Goal: Task Accomplishment & Management: Manage account settings

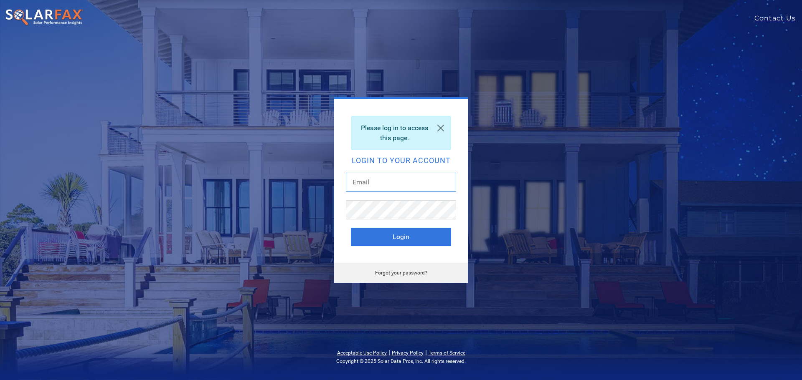
click at [384, 181] on input "text" at bounding box center [401, 182] width 110 height 19
click at [404, 188] on input "text" at bounding box center [401, 182] width 110 height 19
click at [377, 184] on input "text" at bounding box center [401, 182] width 110 height 19
paste input "mogas@vitalenergysolar.com"
type input "mogas@vitalenergysolar.com"
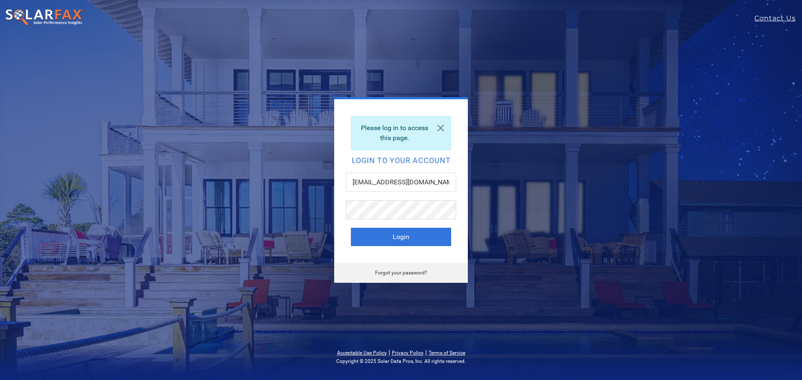
click at [409, 272] on link "Forgot your password?" at bounding box center [401, 273] width 52 height 6
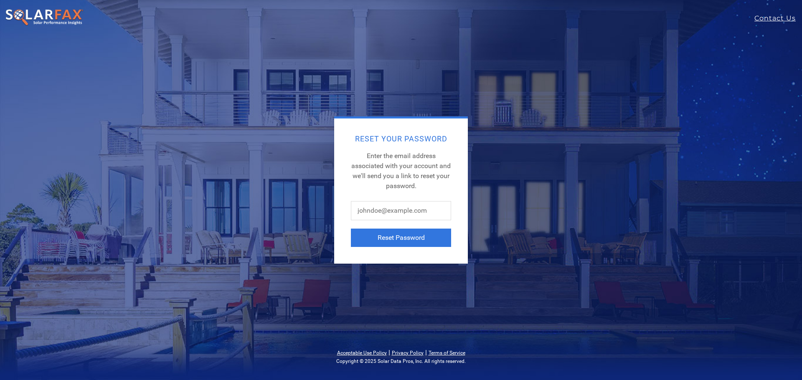
click at [405, 276] on div "Reset Your Password Enter the email address associated with your account and we…" at bounding box center [401, 190] width 802 height 380
click at [398, 213] on input "text" at bounding box center [401, 210] width 100 height 19
paste input "mogas@vitalenergysolar.com"
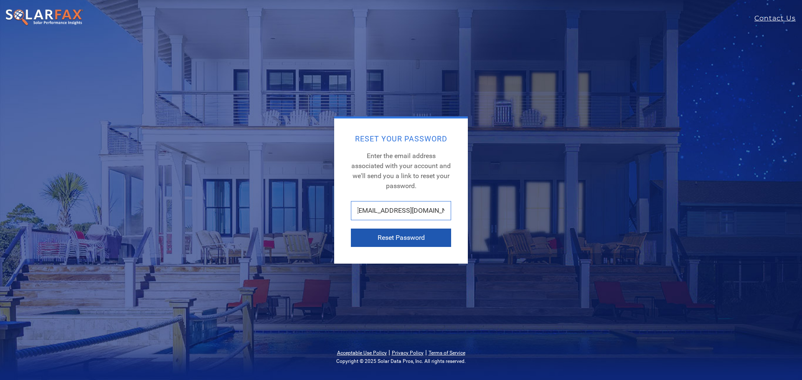
type input "mogas@vitalenergysolar.com"
click at [429, 240] on button "Reset Password" at bounding box center [401, 238] width 100 height 18
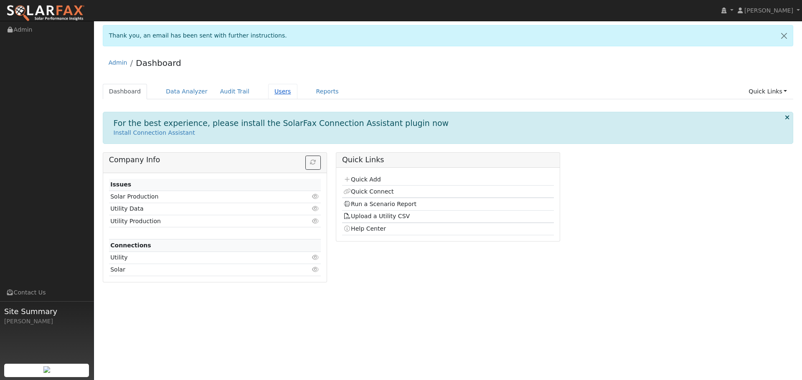
click at [273, 92] on link "Users" at bounding box center [282, 91] width 29 height 15
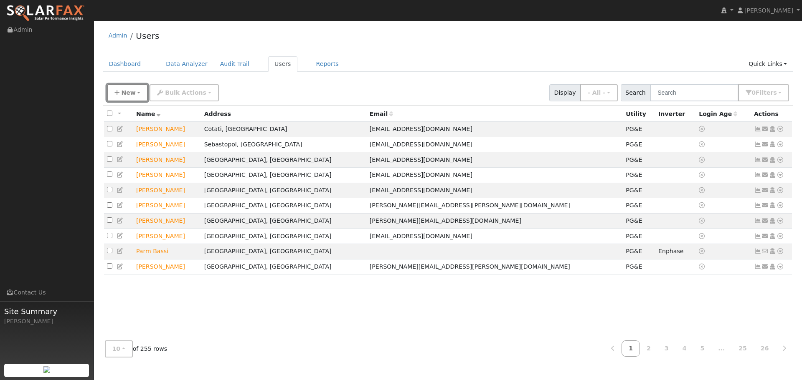
click at [128, 91] on span "New" at bounding box center [128, 92] width 14 height 7
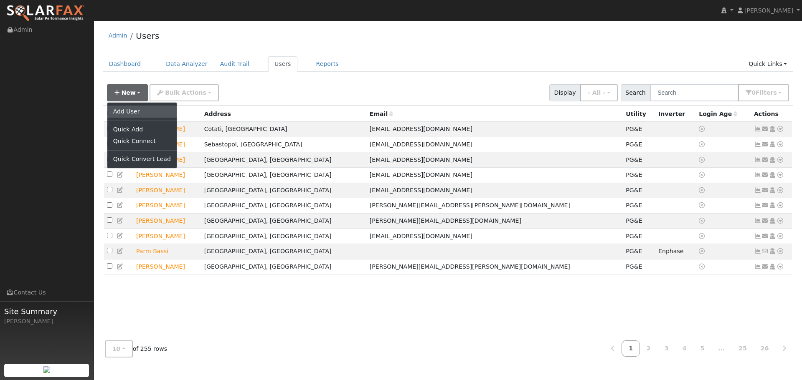
click at [127, 111] on link "Add User" at bounding box center [141, 112] width 69 height 12
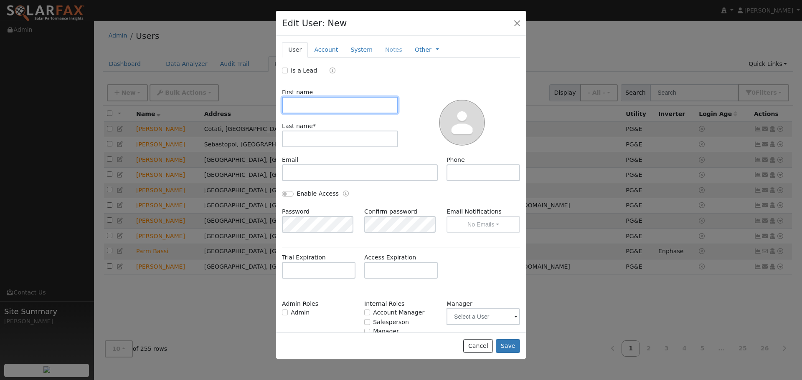
click at [315, 105] on input "text" at bounding box center [340, 105] width 116 height 17
click at [317, 96] on div "First name" at bounding box center [340, 100] width 125 height 25
click at [315, 101] on input "text" at bounding box center [340, 105] width 116 height 17
click at [356, 101] on input "text" at bounding box center [340, 105] width 116 height 17
type input "Lisa"
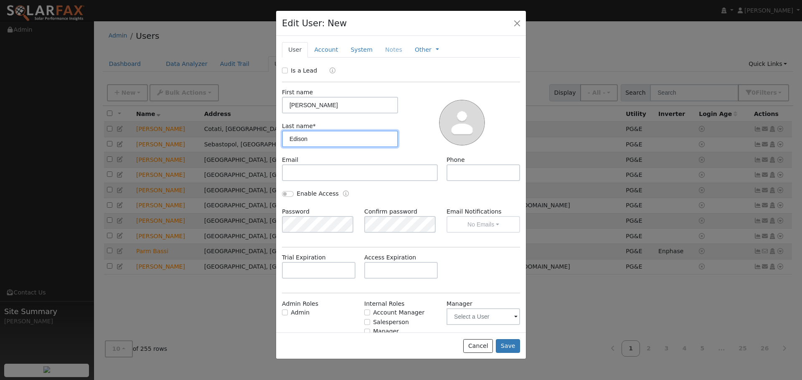
type input "Edison"
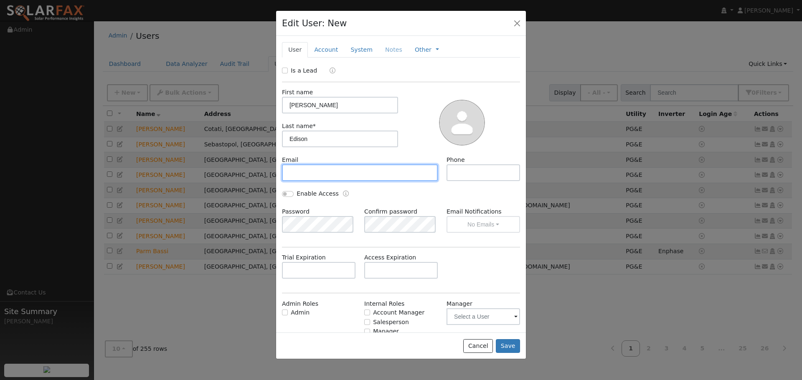
click at [309, 170] on input "text" at bounding box center [360, 173] width 156 height 17
paste input "srwily8114@gmail.com"
type input "[EMAIL_ADDRESS][DOMAIN_NAME]"
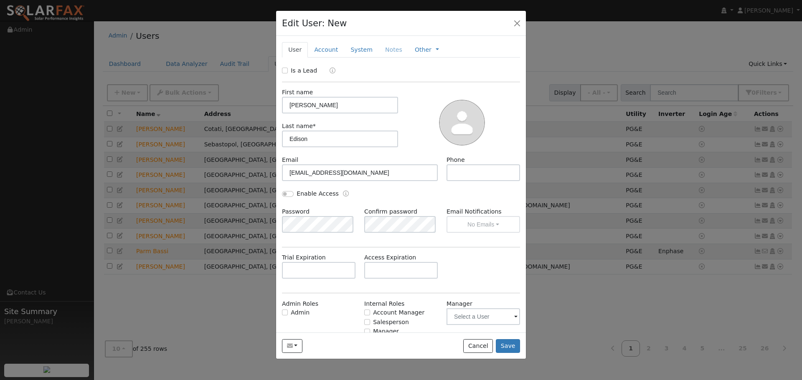
click at [279, 71] on div "Is a Lead" at bounding box center [401, 71] width 247 height 10
drag, startPoint x: 281, startPoint y: 71, endPoint x: 287, endPoint y: 74, distance: 6.7
click at [281, 71] on div "Is a Lead" at bounding box center [401, 71] width 247 height 10
click at [284, 70] on input "Is a Lead" at bounding box center [285, 71] width 6 height 6
checkbox input "true"
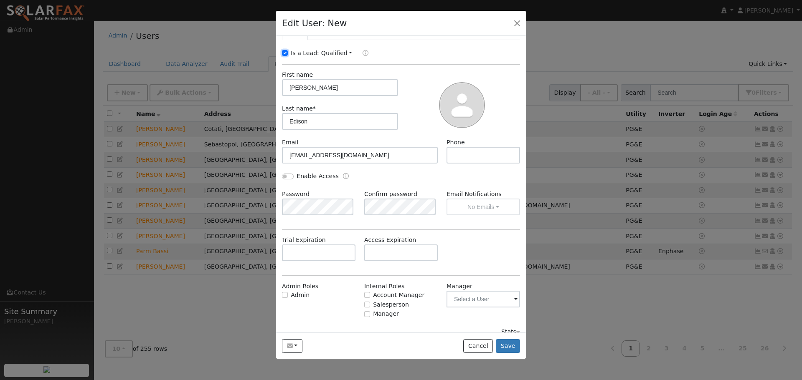
scroll to position [27, 0]
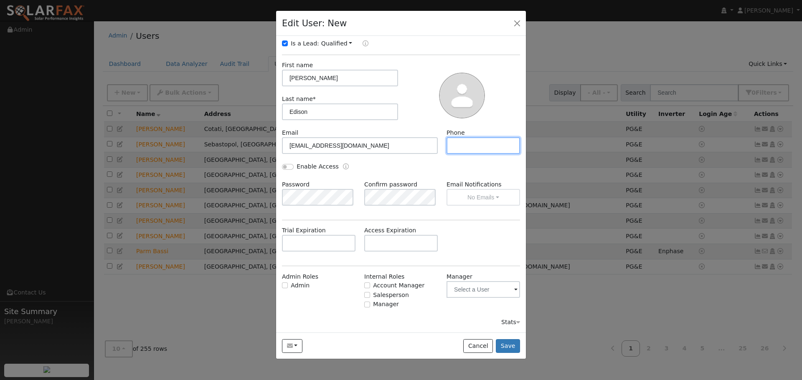
drag, startPoint x: 460, startPoint y: 144, endPoint x: 194, endPoint y: 205, distance: 272.5
click at [459, 145] on input "text" at bounding box center [482, 145] width 73 height 17
click at [478, 144] on input "text" at bounding box center [482, 145] width 73 height 17
type input "7072392174"
click at [304, 237] on input "text" at bounding box center [318, 243] width 73 height 17
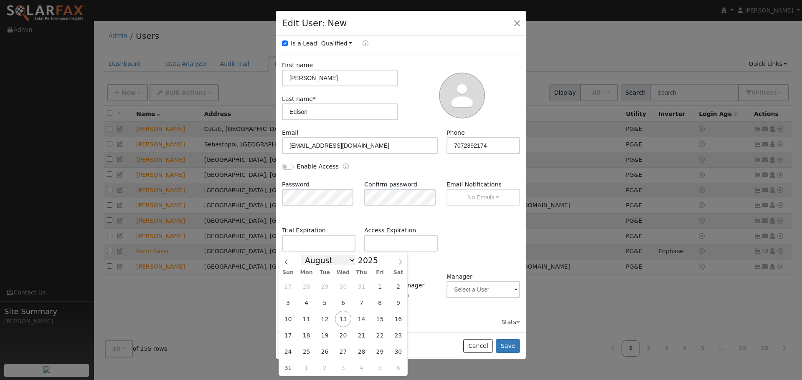
drag, startPoint x: 342, startPoint y: 264, endPoint x: 339, endPoint y: 269, distance: 6.7
click at [342, 264] on select "January February March April May June July August September October November De…" at bounding box center [328, 261] width 55 height 10
select select "9"
click at [307, 256] on select "January February March April May June July August September October November De…" at bounding box center [328, 261] width 55 height 10
click at [391, 319] on span "18" at bounding box center [398, 319] width 16 height 16
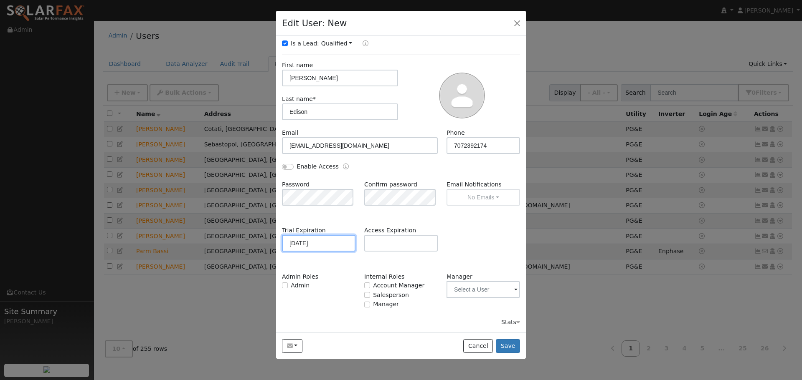
drag, startPoint x: 333, startPoint y: 243, endPoint x: 329, endPoint y: 245, distance: 4.5
click at [332, 243] on input "10/18/2025" at bounding box center [318, 243] width 73 height 17
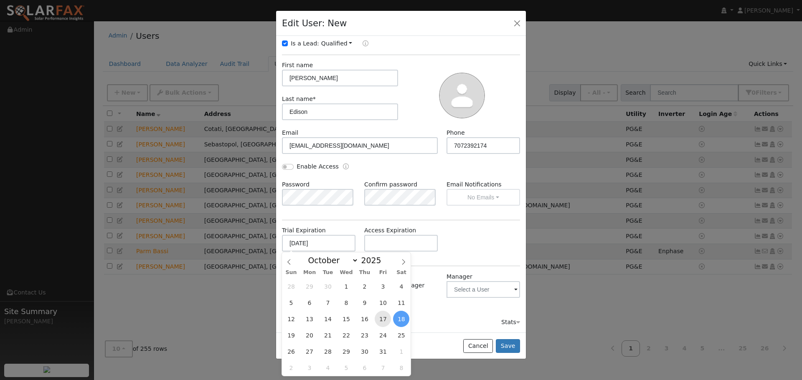
drag, startPoint x: 379, startPoint y: 322, endPoint x: 399, endPoint y: 328, distance: 21.3
click at [378, 322] on span "17" at bounding box center [383, 319] width 16 height 16
type input "10/17/2025"
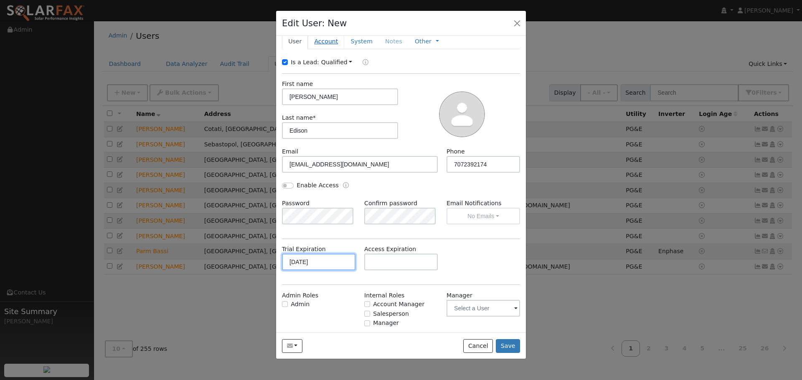
scroll to position [0, 0]
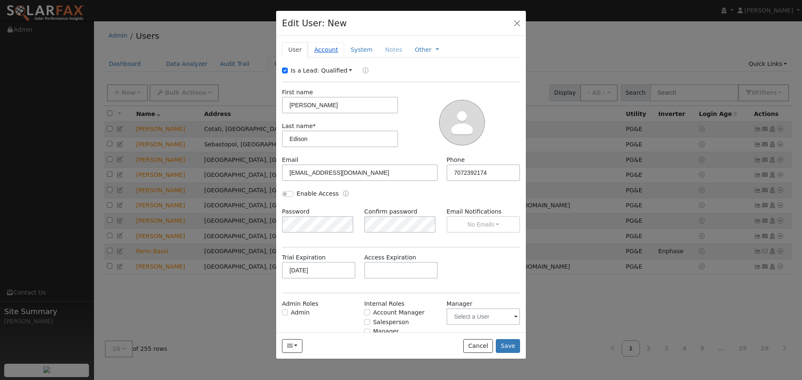
click at [314, 48] on link "Account" at bounding box center [326, 49] width 36 height 15
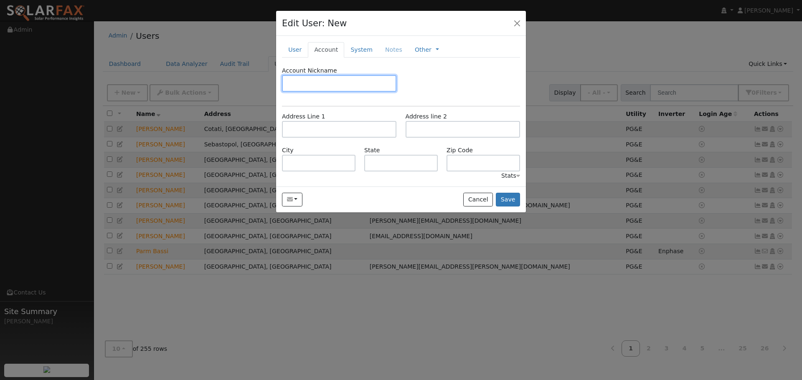
click at [327, 79] on input "text" at bounding box center [339, 83] width 114 height 17
click at [339, 132] on input "text" at bounding box center [339, 129] width 114 height 17
click at [313, 78] on input "text" at bounding box center [339, 83] width 114 height 17
click at [312, 131] on input "text" at bounding box center [339, 129] width 114 height 17
paste input "9295 Cordellia Lane"
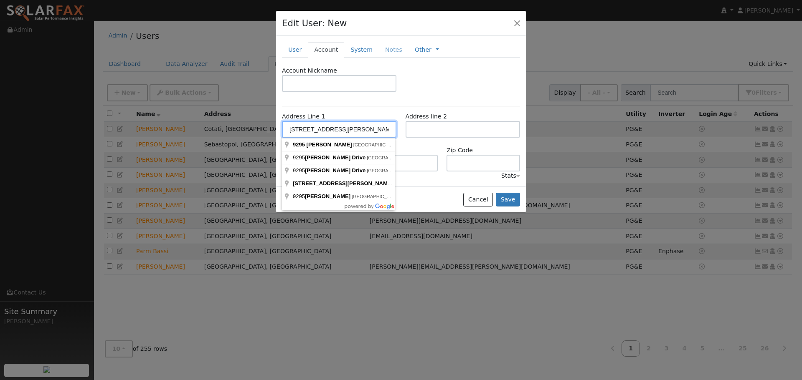
type input "9295 Cordellia Lane"
type input "Windsor"
type input "CA"
type input "95492"
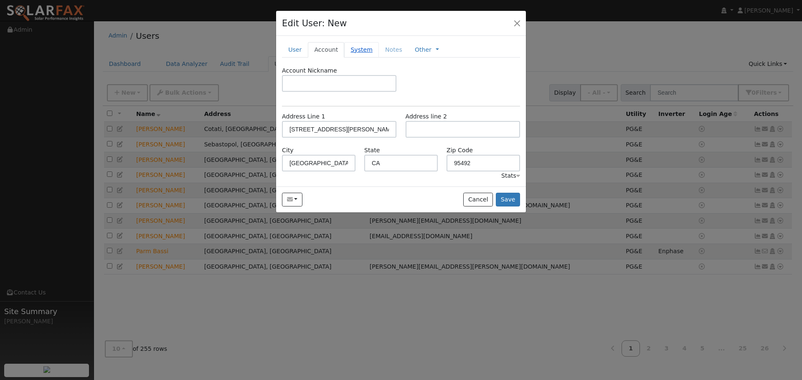
drag, startPoint x: 357, startPoint y: 49, endPoint x: 383, endPoint y: 66, distance: 30.8
click at [358, 49] on link "System" at bounding box center [361, 49] width 35 height 15
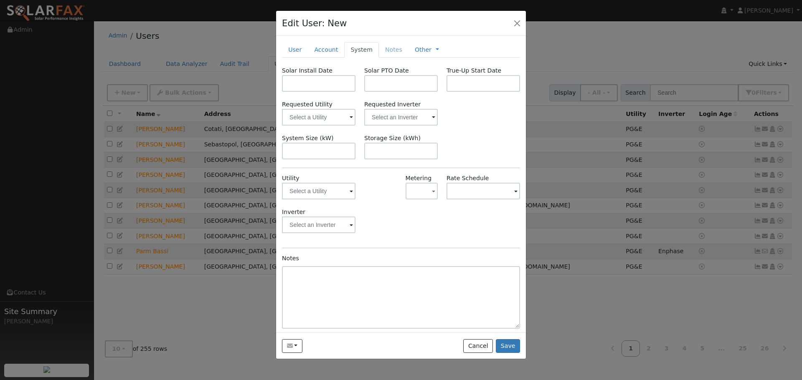
click at [350, 191] on span at bounding box center [351, 192] width 3 height 10
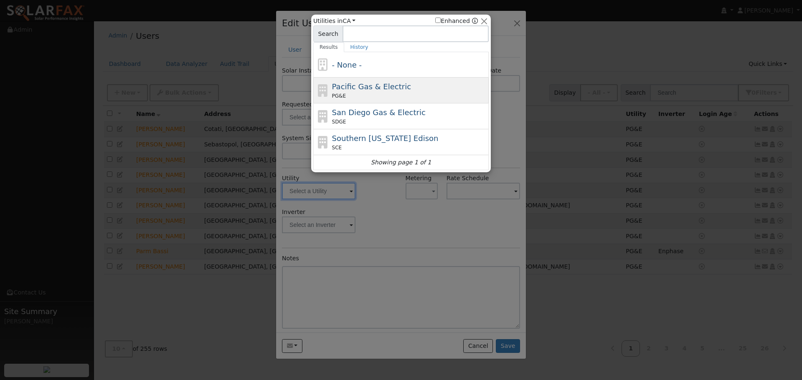
click at [353, 89] on span "Pacific Gas & Electric" at bounding box center [371, 86] width 79 height 9
type input "PG&E"
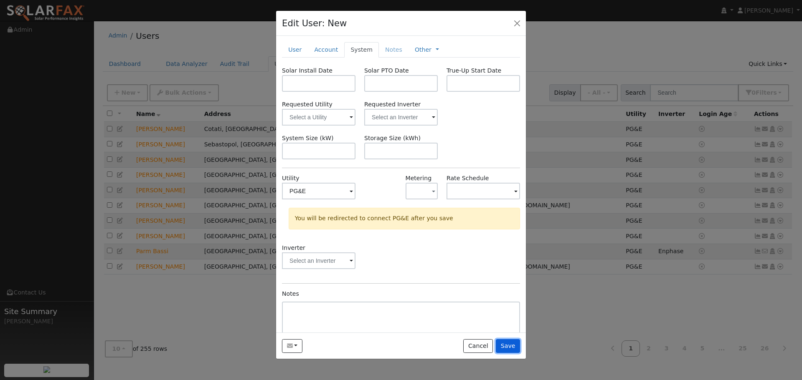
click at [510, 345] on button "Save" at bounding box center [508, 347] width 24 height 14
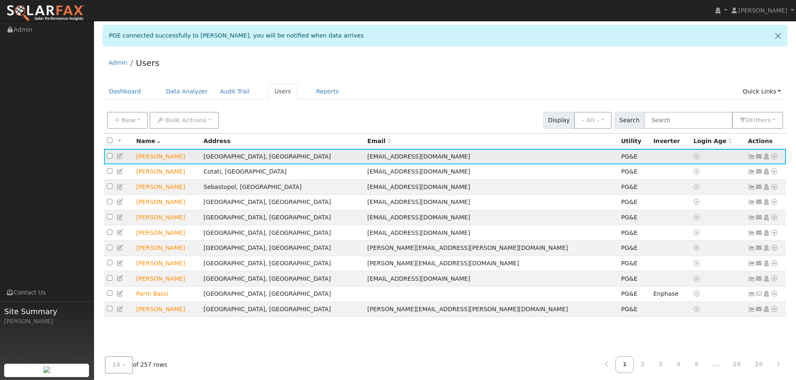
click at [775, 160] on icon at bounding box center [774, 157] width 8 height 6
click at [693, 215] on link "Export to CSV" at bounding box center [685, 214] width 61 height 12
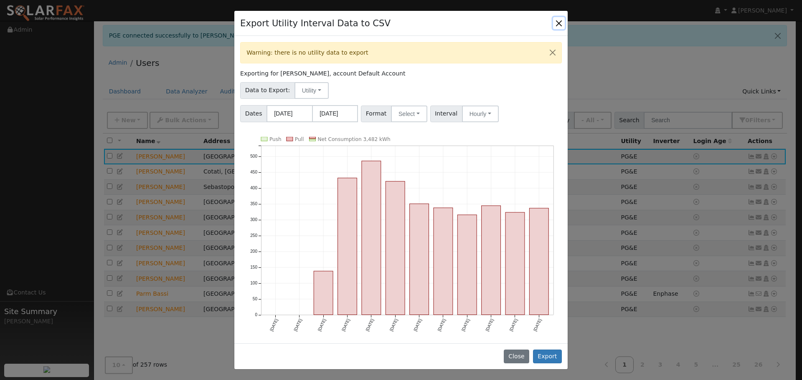
click at [557, 28] on button "Close" at bounding box center [559, 23] width 12 height 12
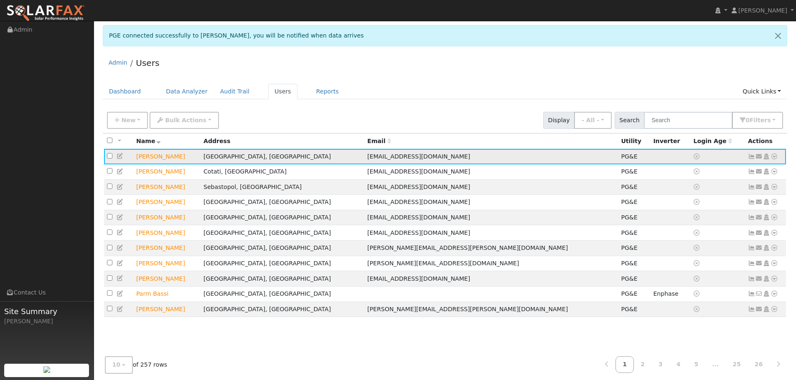
click at [775, 160] on icon at bounding box center [774, 157] width 8 height 6
drag, startPoint x: 517, startPoint y: 120, endPoint x: 427, endPoint y: 96, distance: 93.3
click at [504, 119] on div "New Add User Quick Add Quick Connect Quick Convert Lead Bulk Actions Send Email…" at bounding box center [444, 119] width 679 height 20
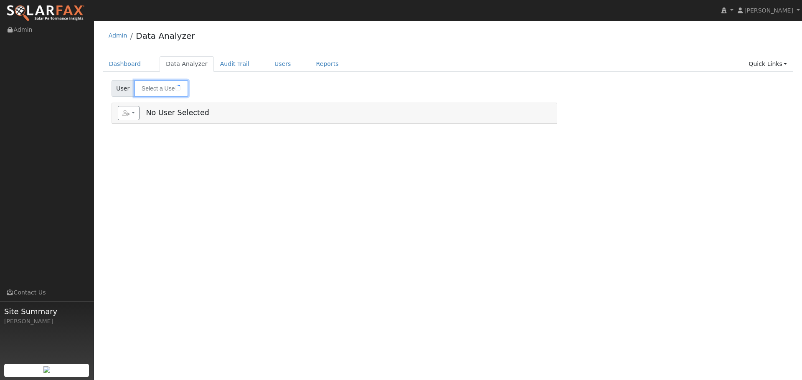
type input "[PERSON_NAME]"
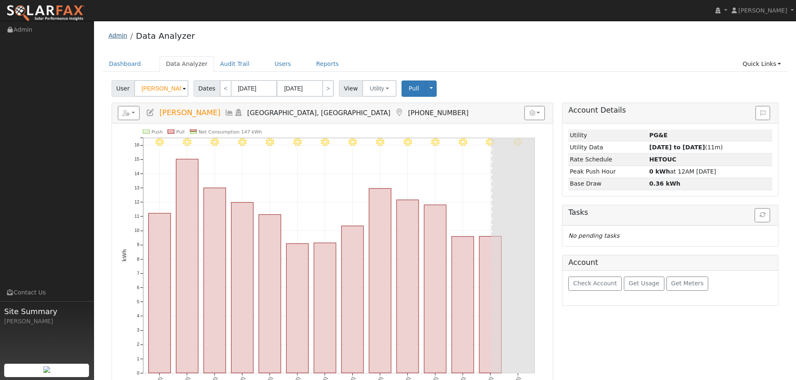
click at [121, 35] on link "Admin" at bounding box center [118, 35] width 19 height 7
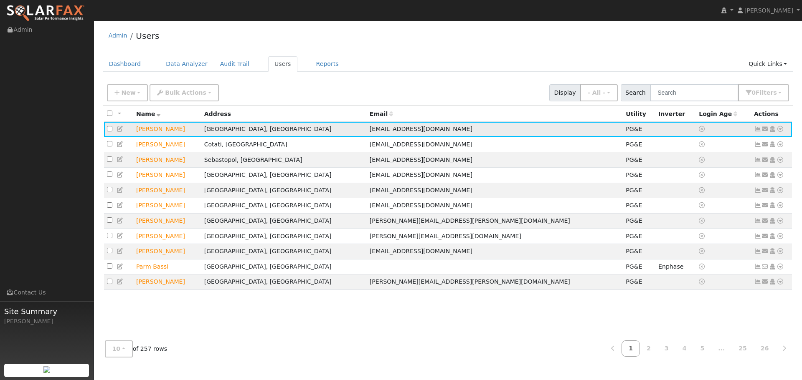
click at [782, 132] on icon at bounding box center [780, 129] width 8 height 6
click at [707, 176] on link "Import From CSV" at bounding box center [691, 175] width 61 height 12
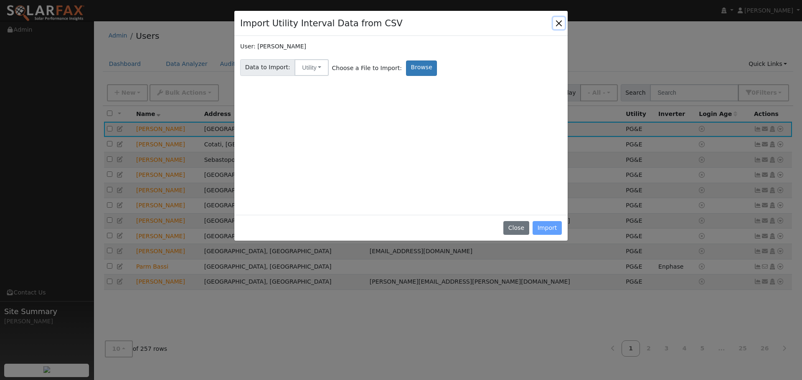
click at [558, 22] on button "Close" at bounding box center [559, 23] width 12 height 12
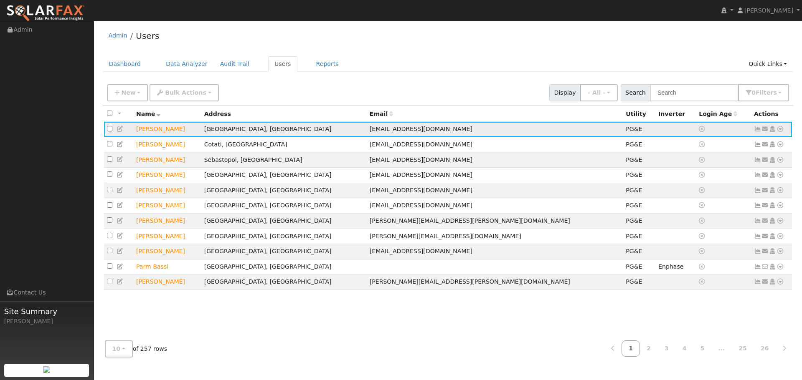
click at [780, 129] on icon at bounding box center [780, 129] width 8 height 6
click at [685, 189] on link "Export to CSV" at bounding box center [691, 186] width 61 height 12
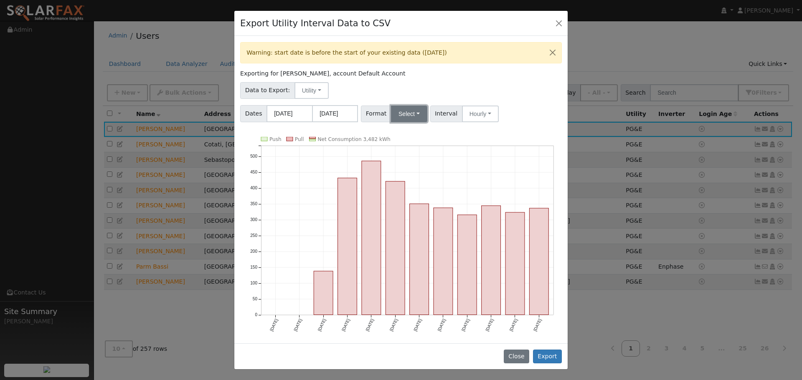
click at [403, 115] on button "Select" at bounding box center [409, 114] width 36 height 17
click at [406, 218] on link "Solargraf" at bounding box center [419, 221] width 60 height 12
click at [548, 355] on button "Export" at bounding box center [547, 357] width 29 height 14
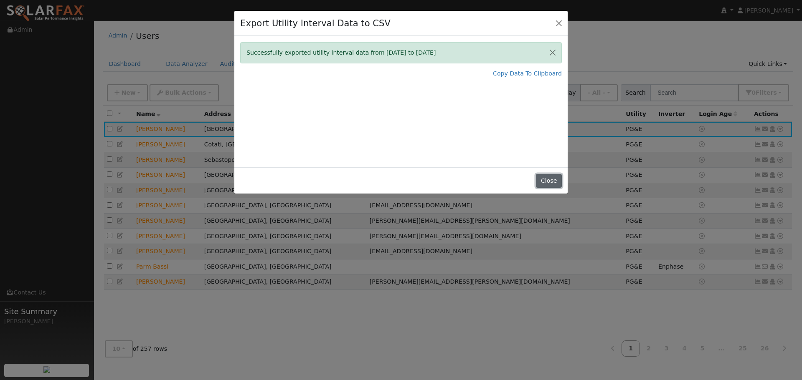
click at [546, 182] on button "Close" at bounding box center [548, 181] width 25 height 14
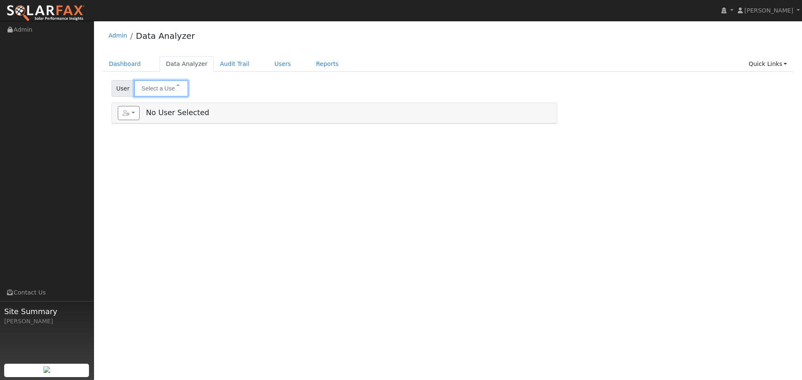
type input "[PERSON_NAME]"
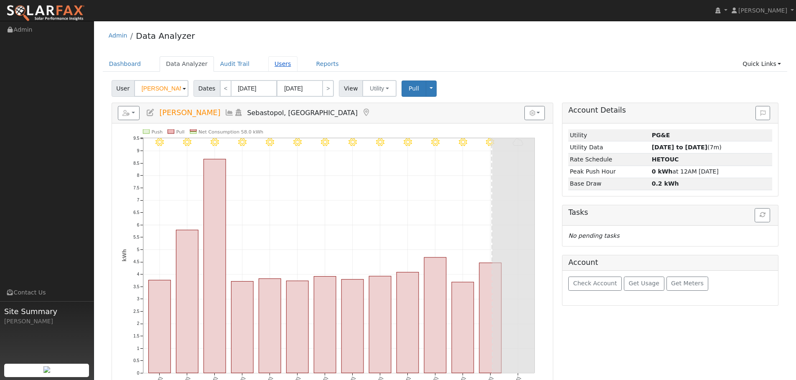
click at [268, 69] on link "Users" at bounding box center [282, 63] width 29 height 15
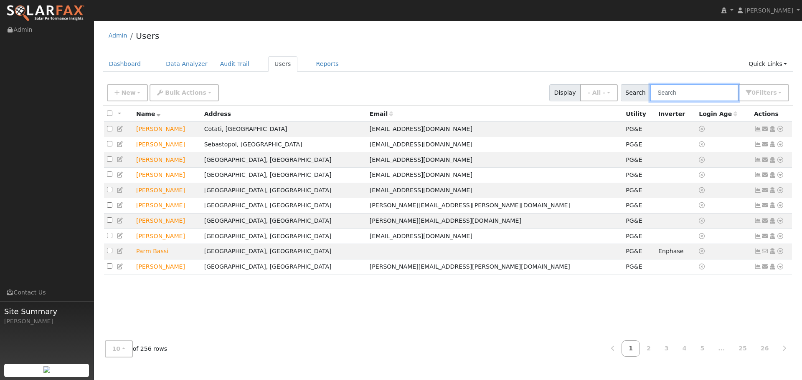
click at [688, 91] on input "text" at bounding box center [694, 92] width 89 height 17
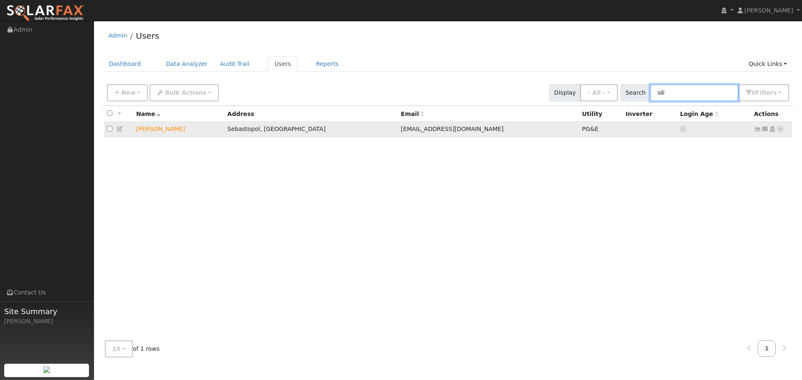
type input "sili"
click at [779, 132] on icon at bounding box center [780, 129] width 8 height 6
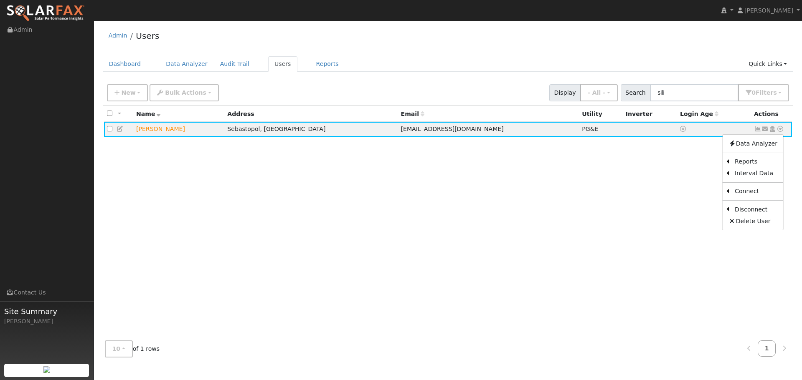
click at [0, 0] on link "Export to CSV" at bounding box center [0, 0] width 0 height 0
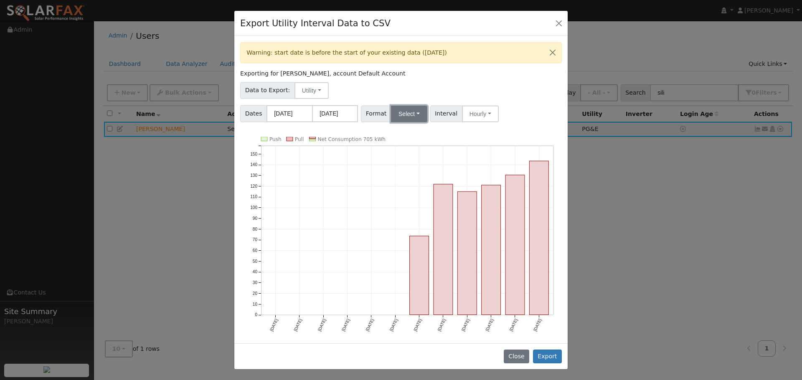
click at [401, 114] on button "Select" at bounding box center [409, 114] width 36 height 17
click at [411, 220] on link "Solargraf" at bounding box center [419, 221] width 60 height 12
click at [547, 347] on div "Close Export" at bounding box center [400, 357] width 333 height 26
click at [548, 350] on button "Export" at bounding box center [547, 357] width 29 height 14
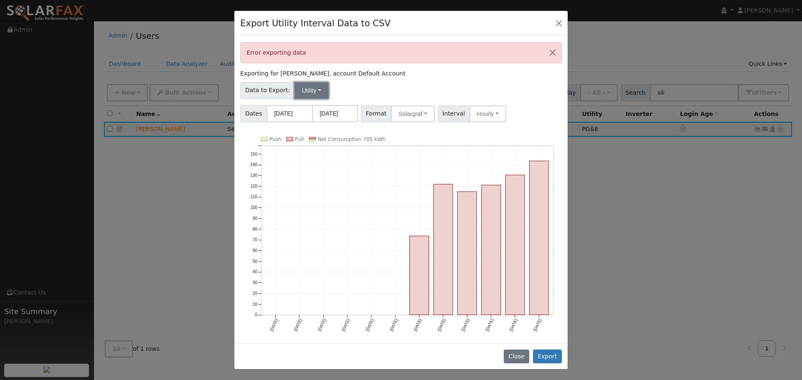
click at [317, 91] on button "Utility" at bounding box center [311, 90] width 34 height 17
click at [367, 79] on div "Error exporting data Exporting for Michael Siliski, account Default Account Dat…" at bounding box center [400, 189] width 333 height 307
click at [422, 111] on button "Solargraf" at bounding box center [413, 114] width 44 height 17
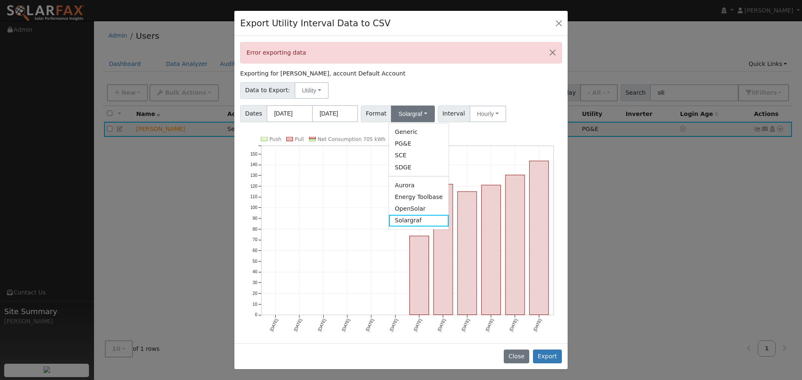
click at [423, 224] on link "Solargraf" at bounding box center [419, 221] width 60 height 12
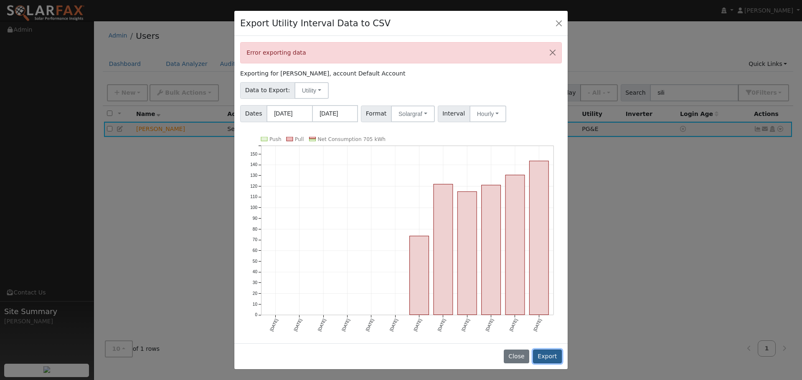
click at [552, 356] on button "Export" at bounding box center [547, 357] width 29 height 14
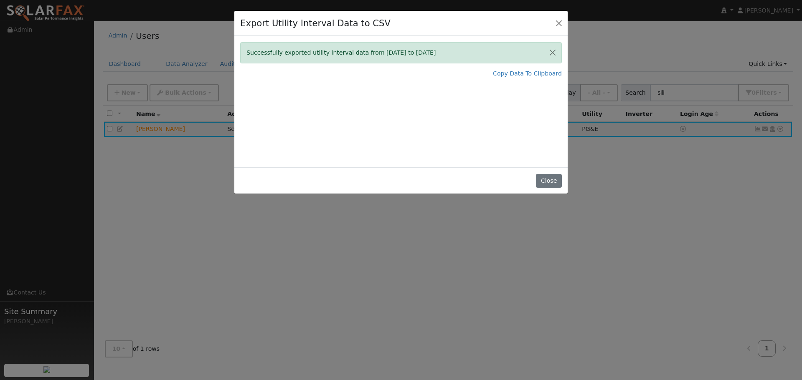
click at [554, 182] on button "Close" at bounding box center [548, 181] width 25 height 14
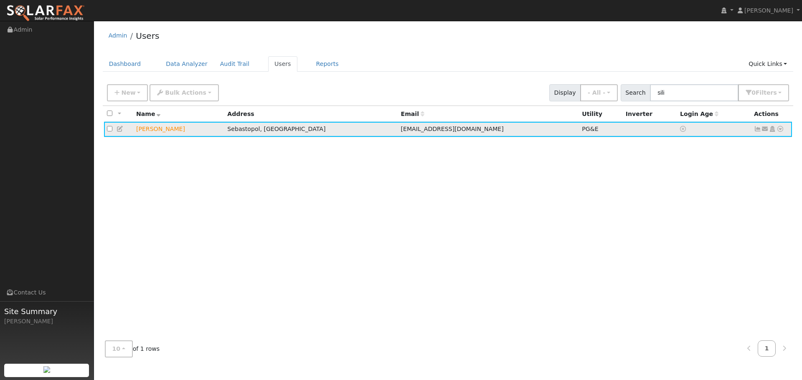
drag, startPoint x: 594, startPoint y: 139, endPoint x: 582, endPoint y: 135, distance: 12.7
click at [592, 137] on div "All None All on page None on page Name Address Email Utility Inverter Login Age…" at bounding box center [448, 220] width 691 height 228
drag, startPoint x: 547, startPoint y: 126, endPoint x: 530, endPoint y: 132, distance: 18.9
click at [579, 126] on td "PG&E" at bounding box center [600, 129] width 43 height 15
click at [154, 133] on td "Michael Siliski" at bounding box center [178, 129] width 91 height 15
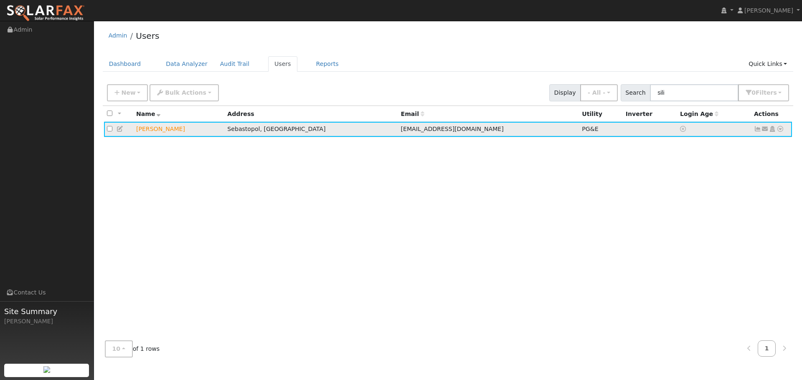
click at [154, 131] on td "Michael Siliski" at bounding box center [178, 129] width 91 height 15
drag, startPoint x: 780, startPoint y: 130, endPoint x: 772, endPoint y: 136, distance: 9.5
click at [780, 130] on icon at bounding box center [780, 129] width 8 height 6
drag, startPoint x: 748, startPoint y: 160, endPoint x: 743, endPoint y: 165, distance: 6.5
click at [748, 160] on link "Reports" at bounding box center [756, 162] width 54 height 12
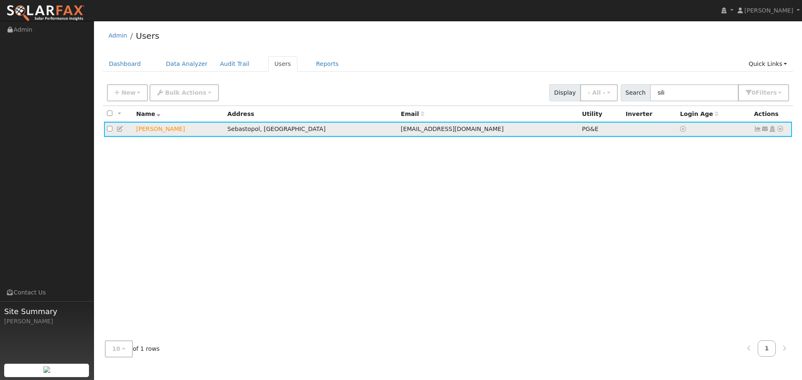
click at [781, 129] on icon at bounding box center [780, 129] width 8 height 6
click at [755, 144] on link "Data Analyzer" at bounding box center [752, 144] width 61 height 12
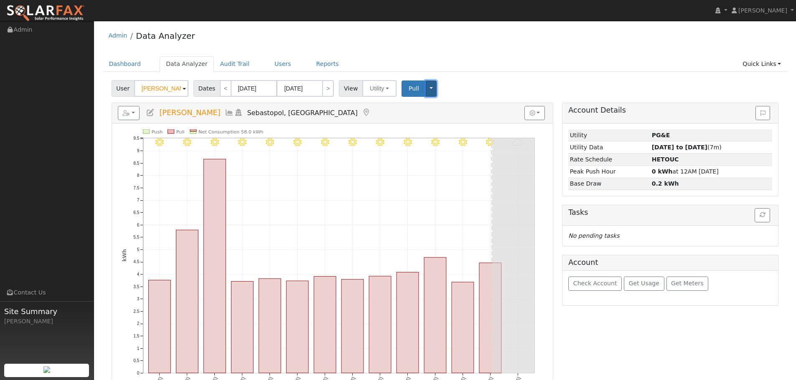
click at [426, 90] on button "Toggle Dropdown" at bounding box center [431, 89] width 11 height 16
click at [651, 79] on div "User [PERSON_NAME] Account Default Account Default Account [STREET_ADDRESS][PER…" at bounding box center [445, 87] width 670 height 20
click at [408, 89] on span "Pull" at bounding box center [413, 88] width 10 height 7
click at [427, 85] on button "Toggle Dropdown" at bounding box center [431, 89] width 11 height 16
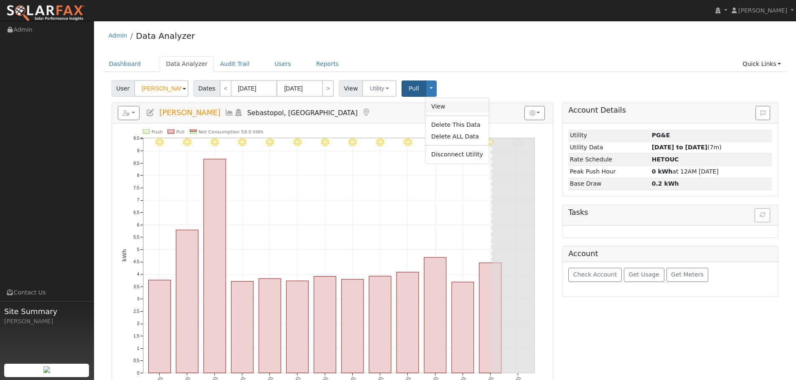
click at [436, 106] on link "View" at bounding box center [456, 107] width 63 height 12
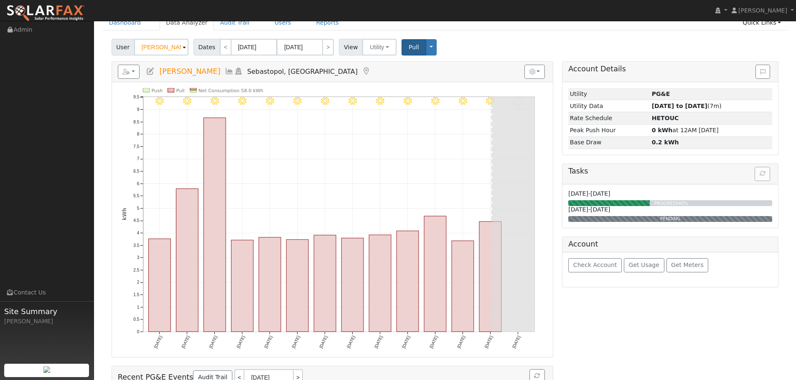
scroll to position [42, 0]
click at [536, 68] on button "button" at bounding box center [534, 71] width 20 height 14
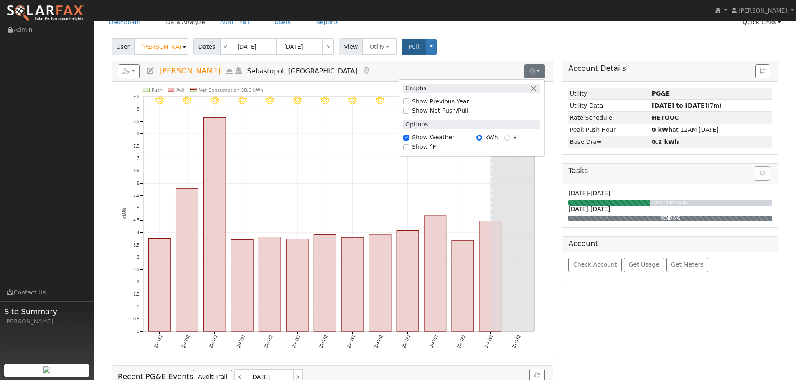
click at [313, 69] on h5 "Reports Scenario Health Check Energy Audit Account Timeline User Audit Trail In…" at bounding box center [332, 71] width 429 height 14
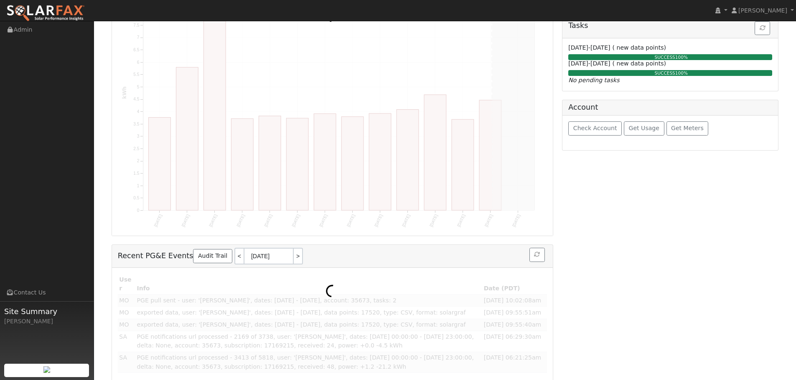
scroll to position [0, 0]
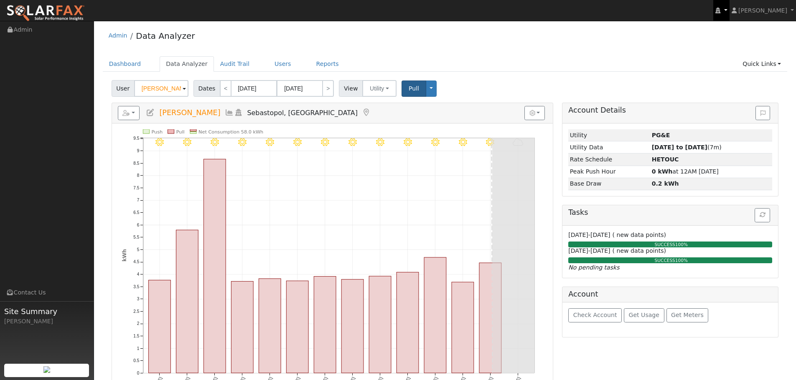
click at [729, 8] on link at bounding box center [721, 10] width 16 height 21
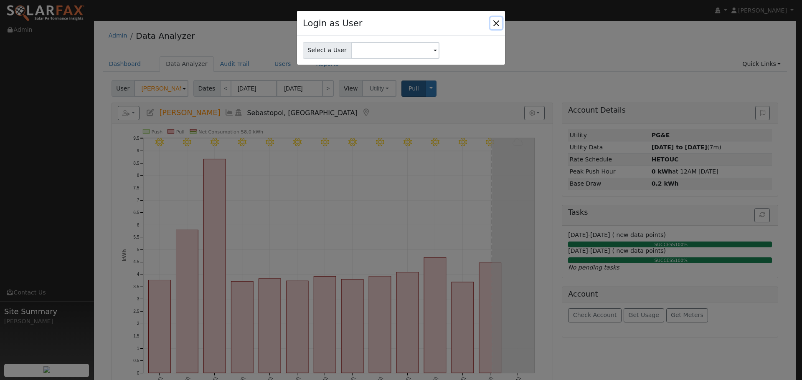
click at [494, 20] on button "Close" at bounding box center [496, 23] width 12 height 12
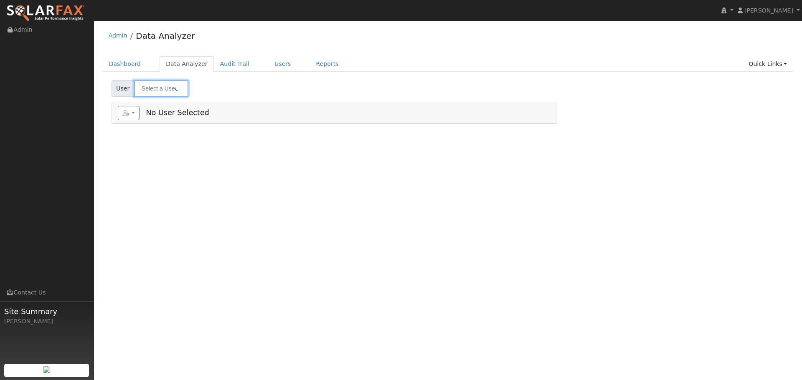
type input "[PERSON_NAME]"
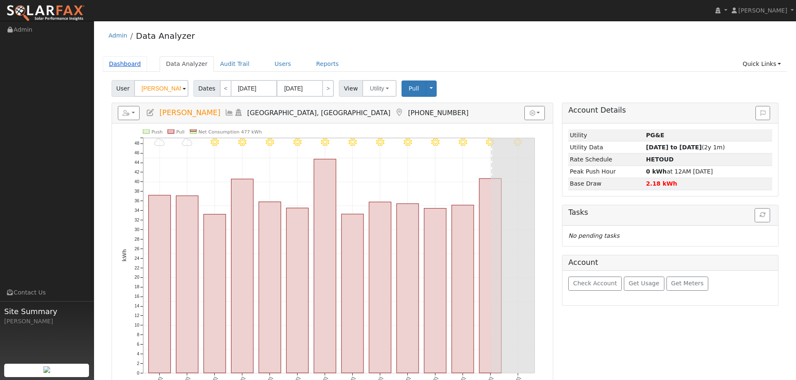
click at [128, 65] on link "Dashboard" at bounding box center [125, 63] width 45 height 15
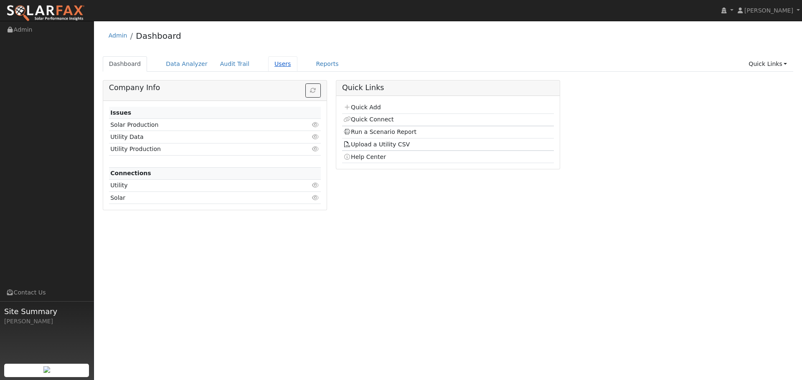
click at [272, 66] on link "Users" at bounding box center [282, 63] width 29 height 15
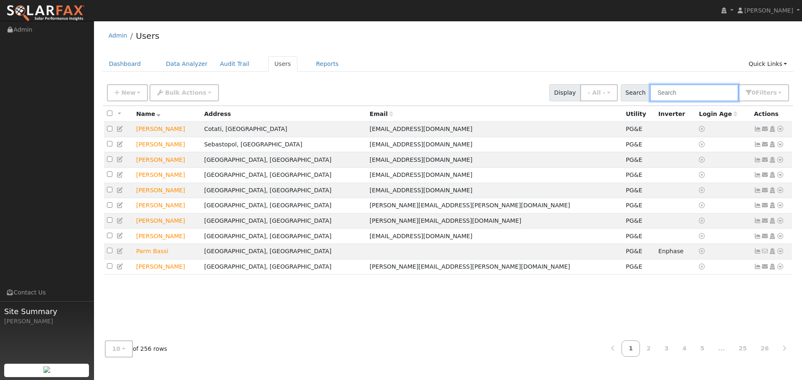
click at [681, 100] on input "text" at bounding box center [694, 92] width 89 height 17
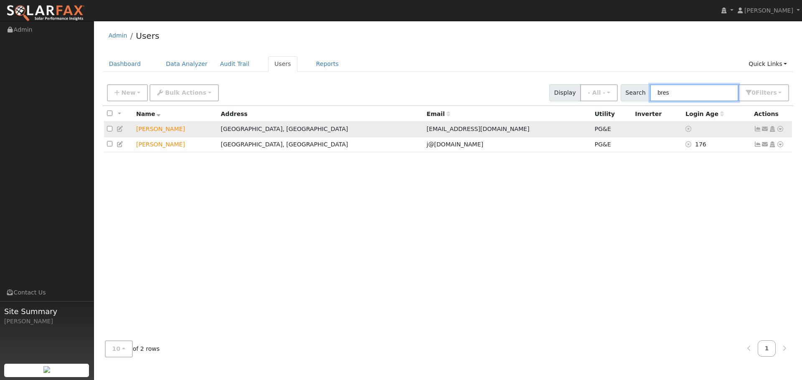
type input "bres"
click at [780, 129] on icon at bounding box center [780, 129] width 8 height 6
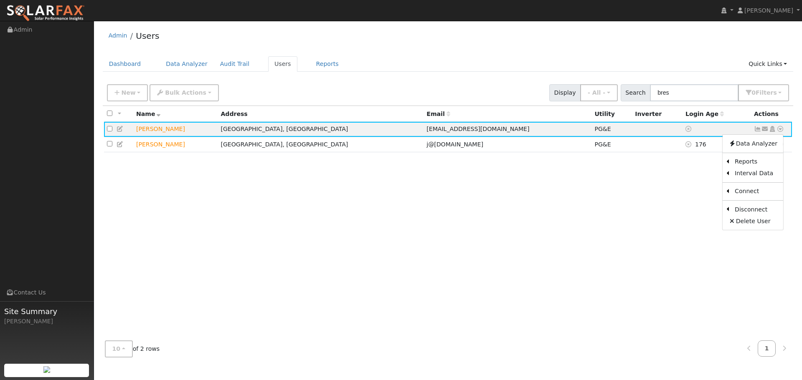
click at [0, 0] on link "Export to CSV" at bounding box center [0, 0] width 0 height 0
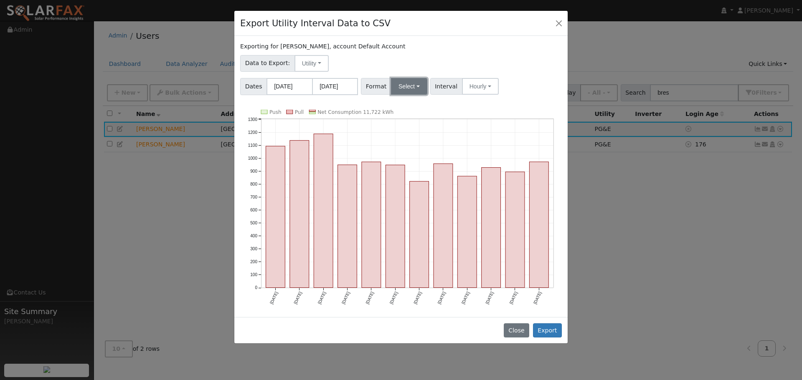
click at [411, 89] on button "Select" at bounding box center [409, 86] width 36 height 17
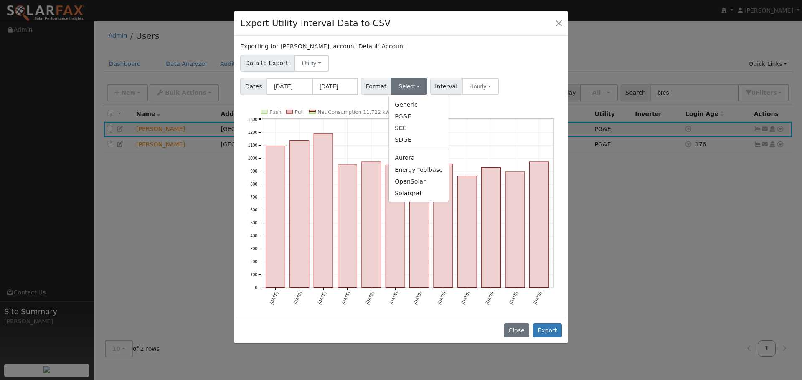
click at [410, 193] on link "Solargraf" at bounding box center [419, 194] width 60 height 12
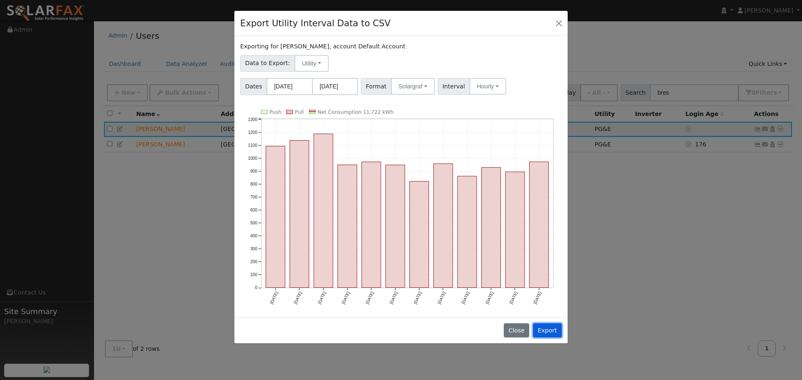
click at [548, 327] on button "Export" at bounding box center [547, 331] width 29 height 14
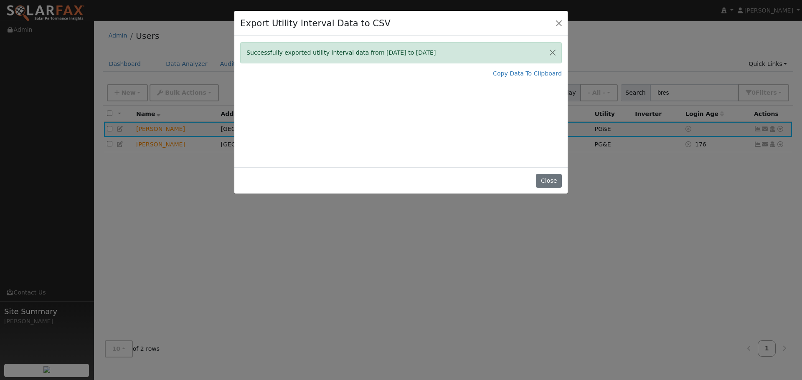
click at [552, 172] on div "Close" at bounding box center [400, 180] width 333 height 26
drag, startPoint x: 555, startPoint y: 190, endPoint x: 551, endPoint y: 182, distance: 9.4
click at [554, 190] on div "Close" at bounding box center [400, 180] width 333 height 26
click at [551, 181] on button "Close" at bounding box center [548, 181] width 25 height 14
